Goal: Transaction & Acquisition: Purchase product/service

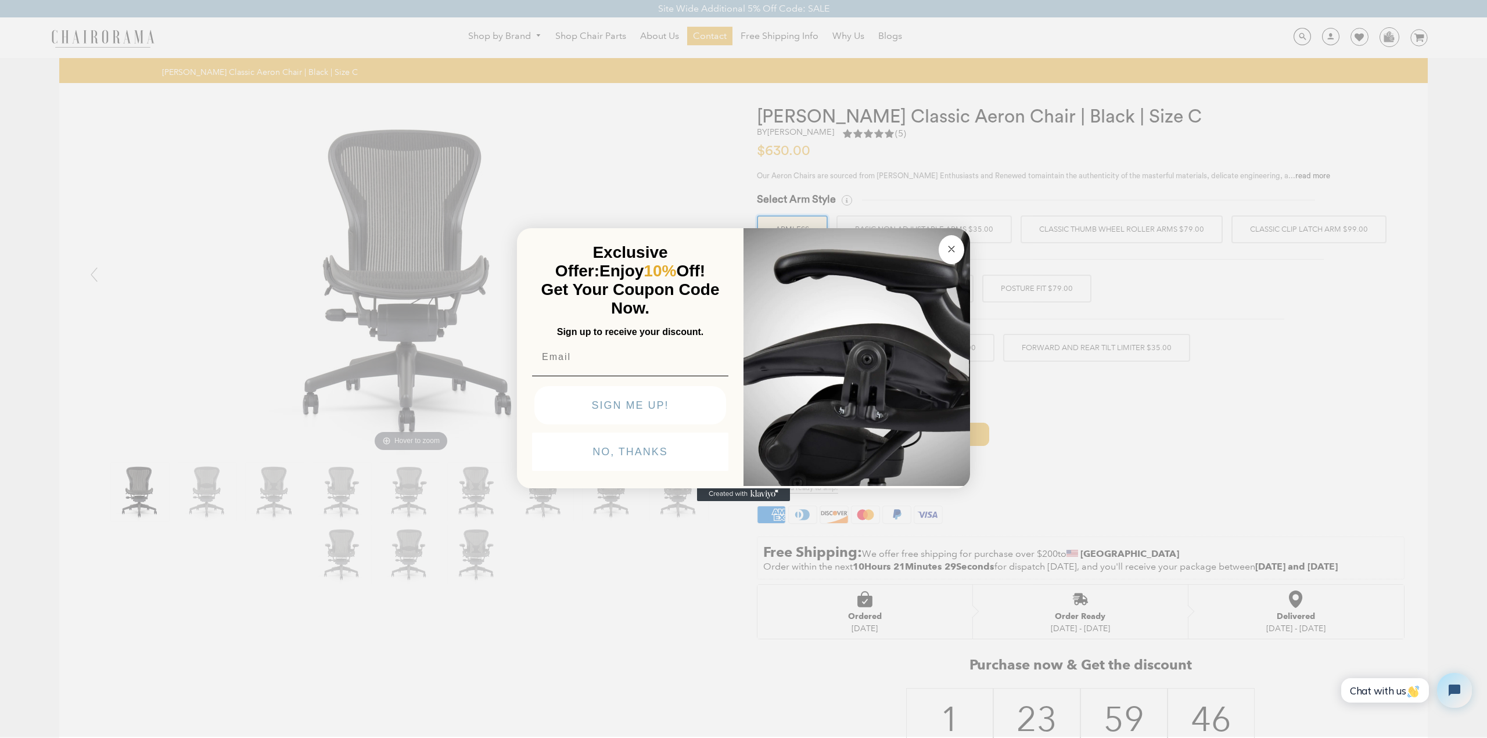
click at [961, 250] on button "Close dialog" at bounding box center [952, 249] width 26 height 29
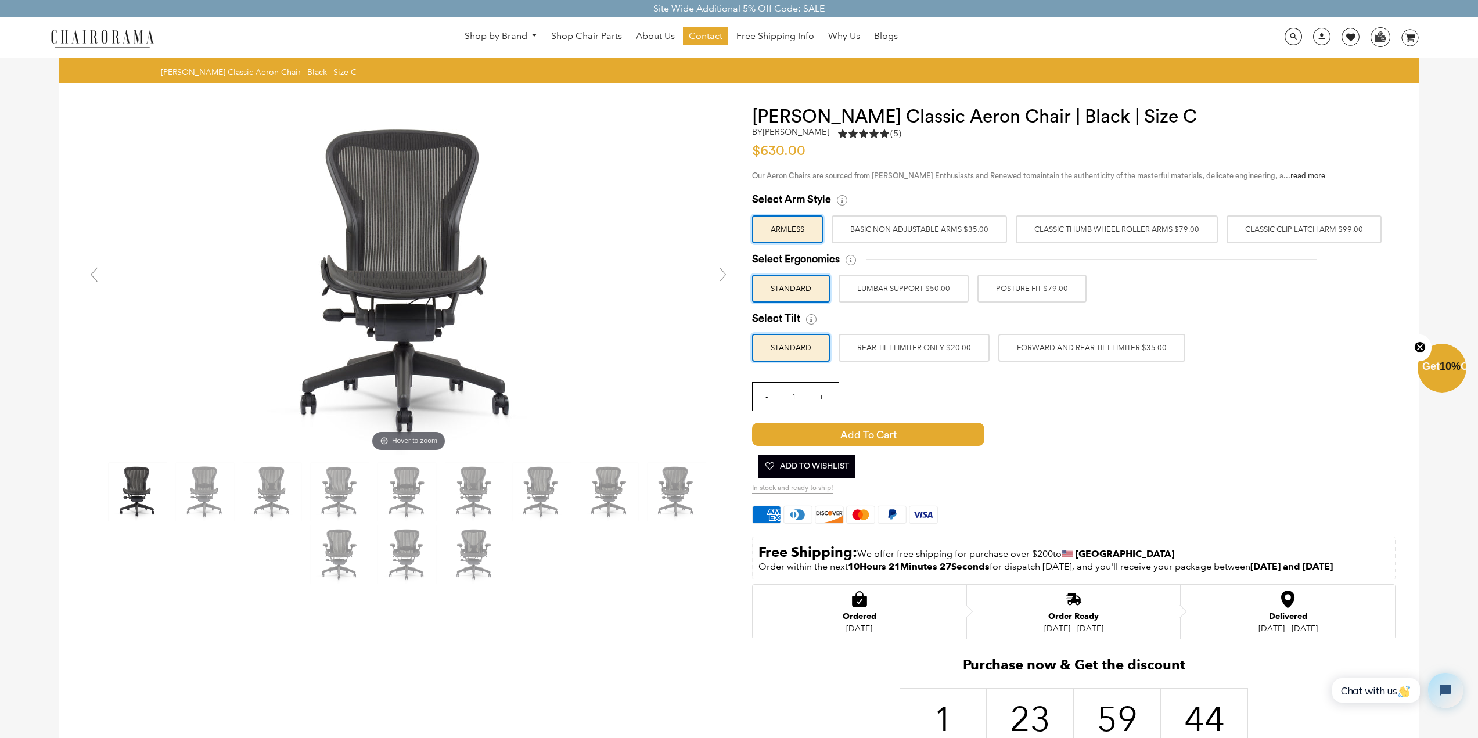
click at [1287, 232] on label "Classic Clip Latch Arm $99.00" at bounding box center [1304, 229] width 155 height 28
click at [0, 0] on input "Classic Clip Latch Arm $99.00" at bounding box center [0, 0] width 0 height 0
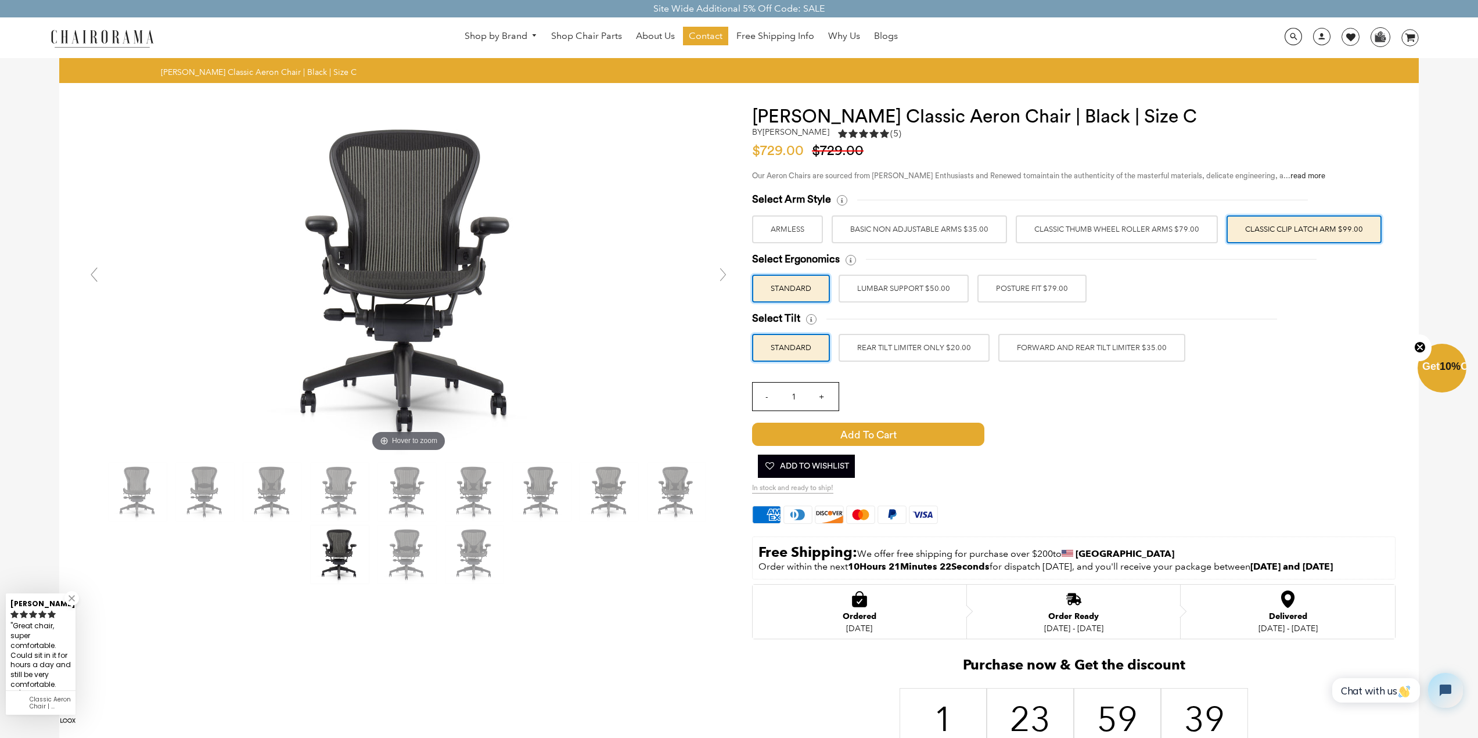
click at [1159, 231] on label "Classic Thumb Wheel Roller Arms $79.00" at bounding box center [1117, 229] width 202 height 28
click at [0, 0] on input "Classic Thumb Wheel Roller Arms $79.00" at bounding box center [0, 0] width 0 height 0
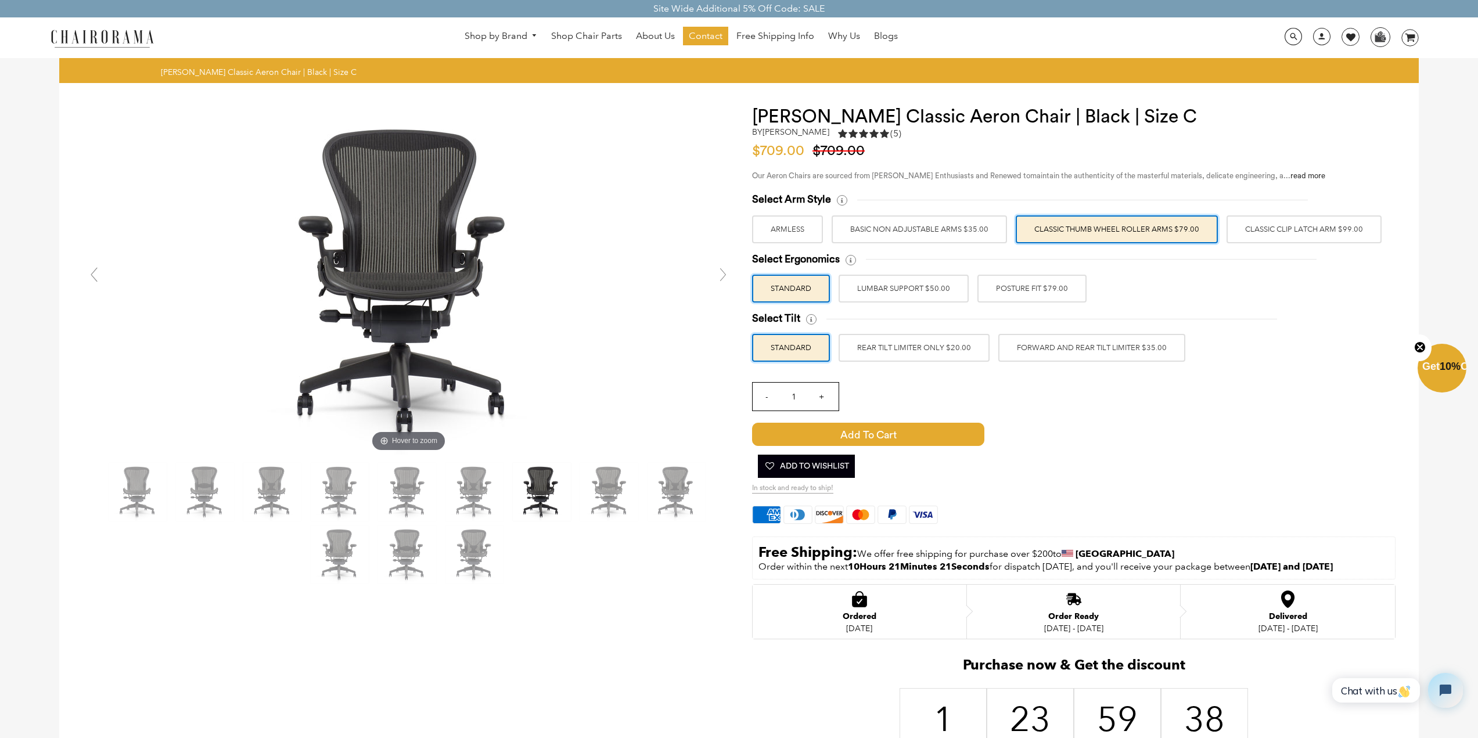
click at [1279, 236] on label "Classic Clip Latch Arm $99.00" at bounding box center [1304, 229] width 155 height 28
click at [0, 0] on input "Classic Clip Latch Arm $99.00" at bounding box center [0, 0] width 0 height 0
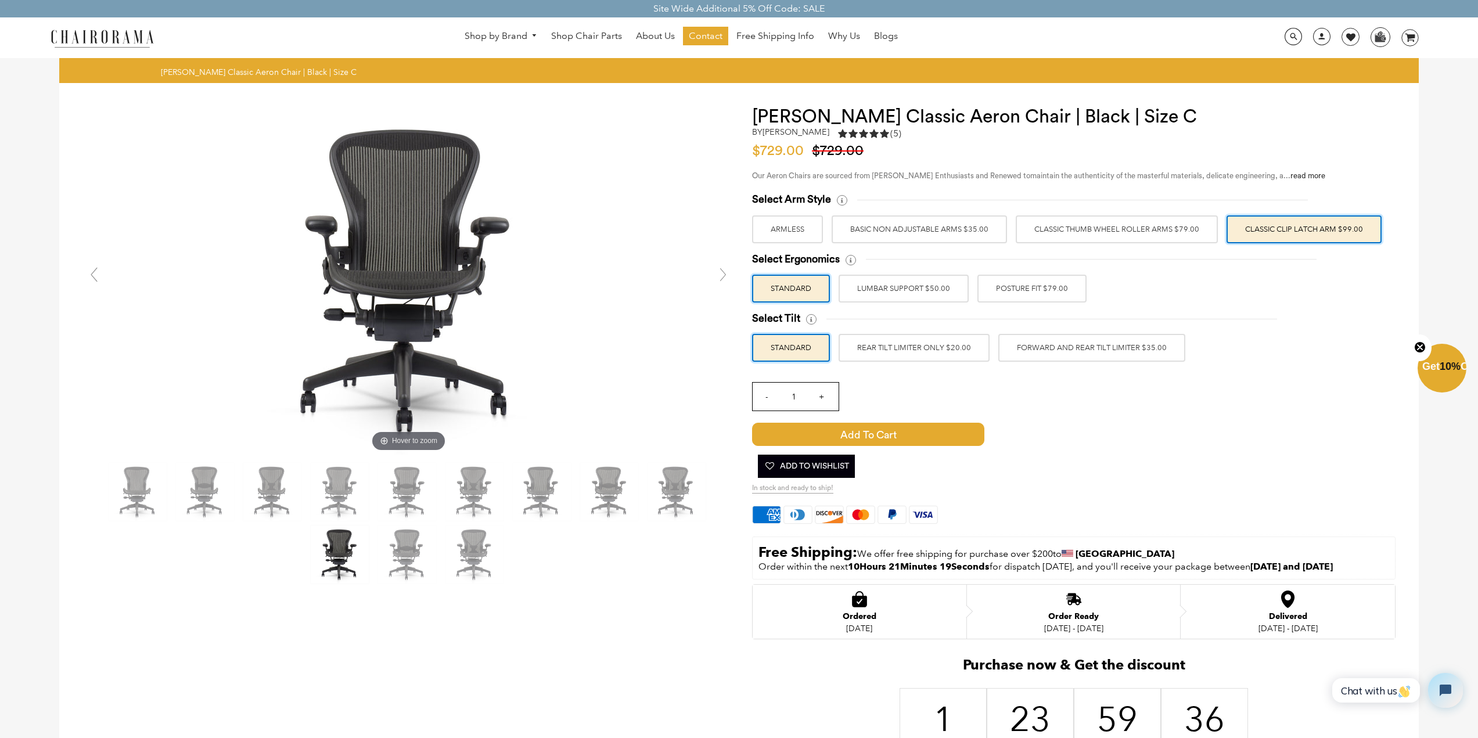
click at [1161, 236] on label "Classic Thumb Wheel Roller Arms $79.00" at bounding box center [1117, 229] width 202 height 28
click at [0, 0] on input "Classic Thumb Wheel Roller Arms $79.00" at bounding box center [0, 0] width 0 height 0
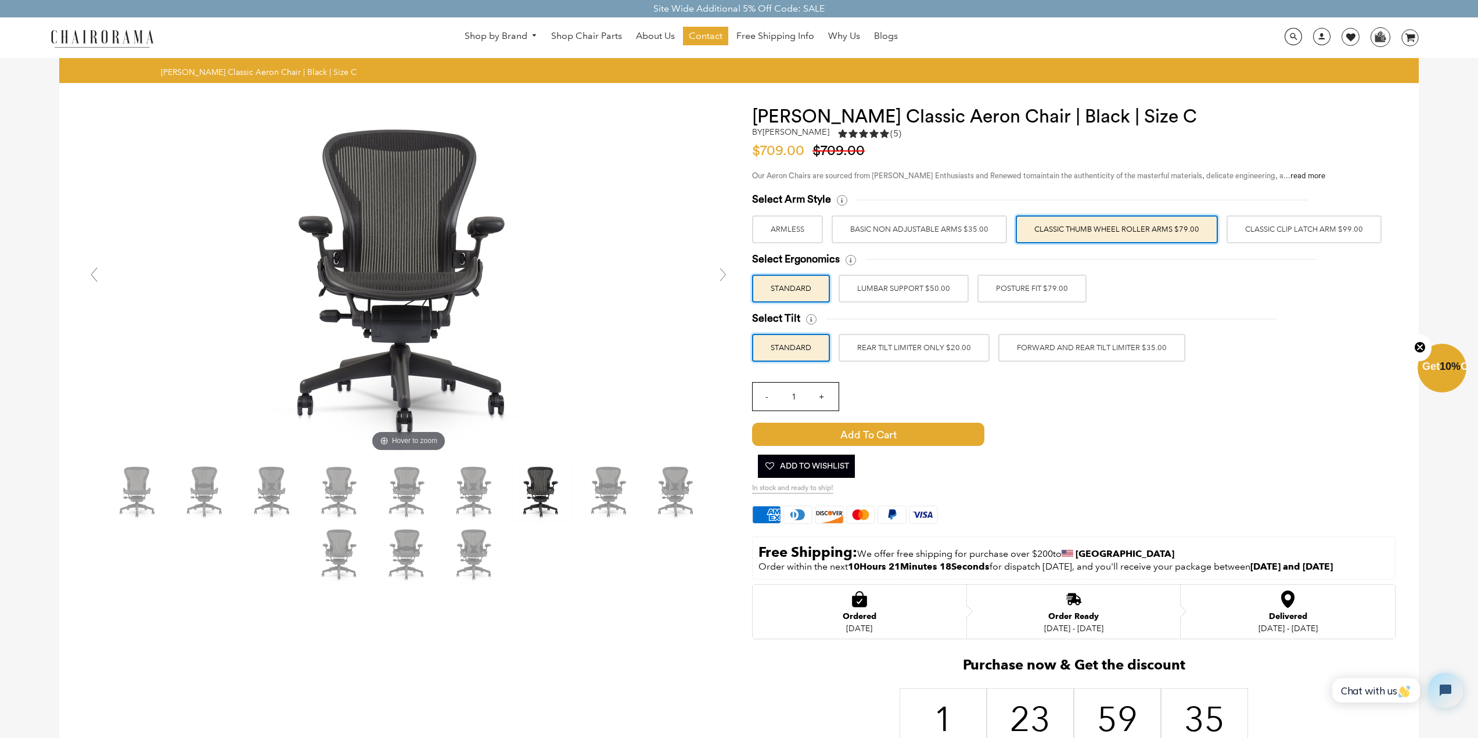
click at [1277, 235] on label "Classic Clip Latch Arm $99.00" at bounding box center [1304, 229] width 155 height 28
click at [0, 0] on input "Classic Clip Latch Arm $99.00" at bounding box center [0, 0] width 0 height 0
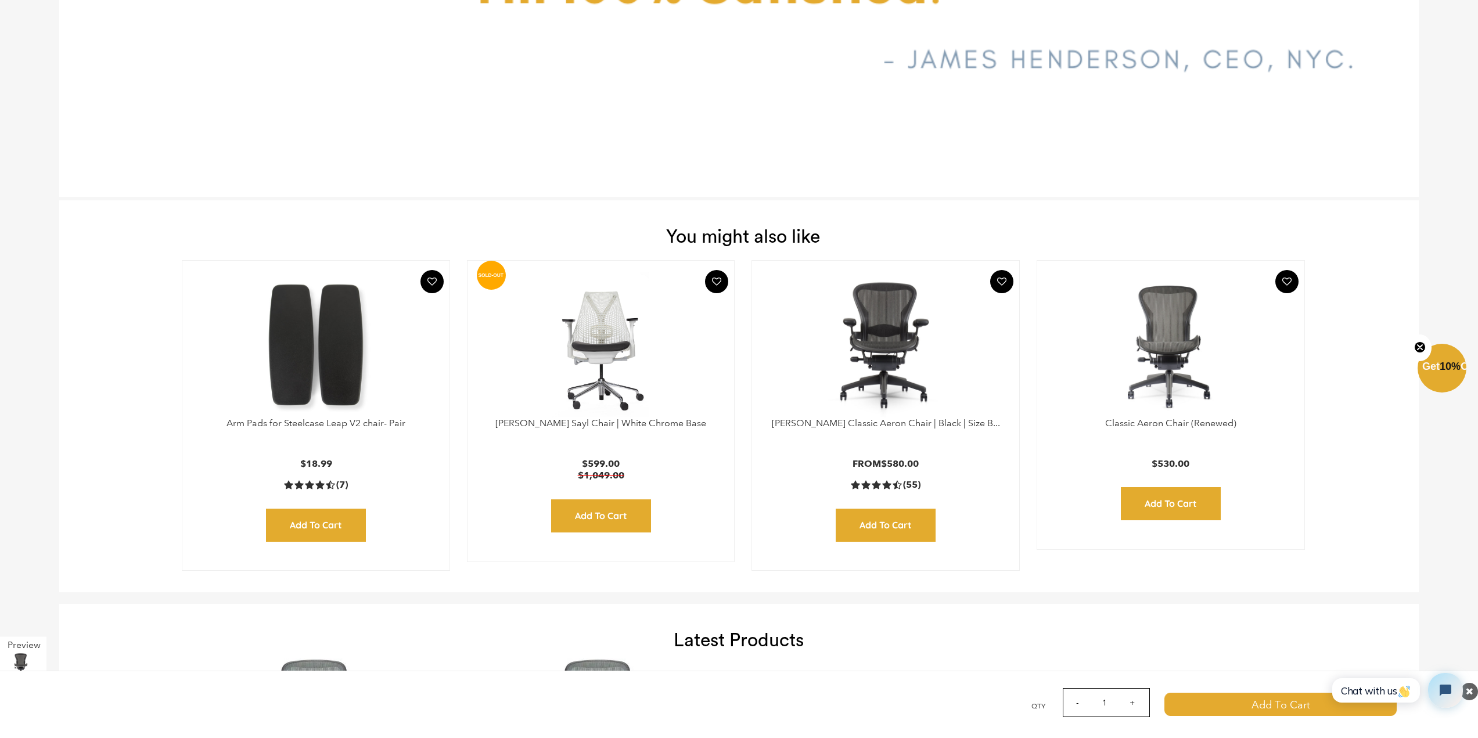
scroll to position [4693, 0]
